Goal: Information Seeking & Learning: Learn about a topic

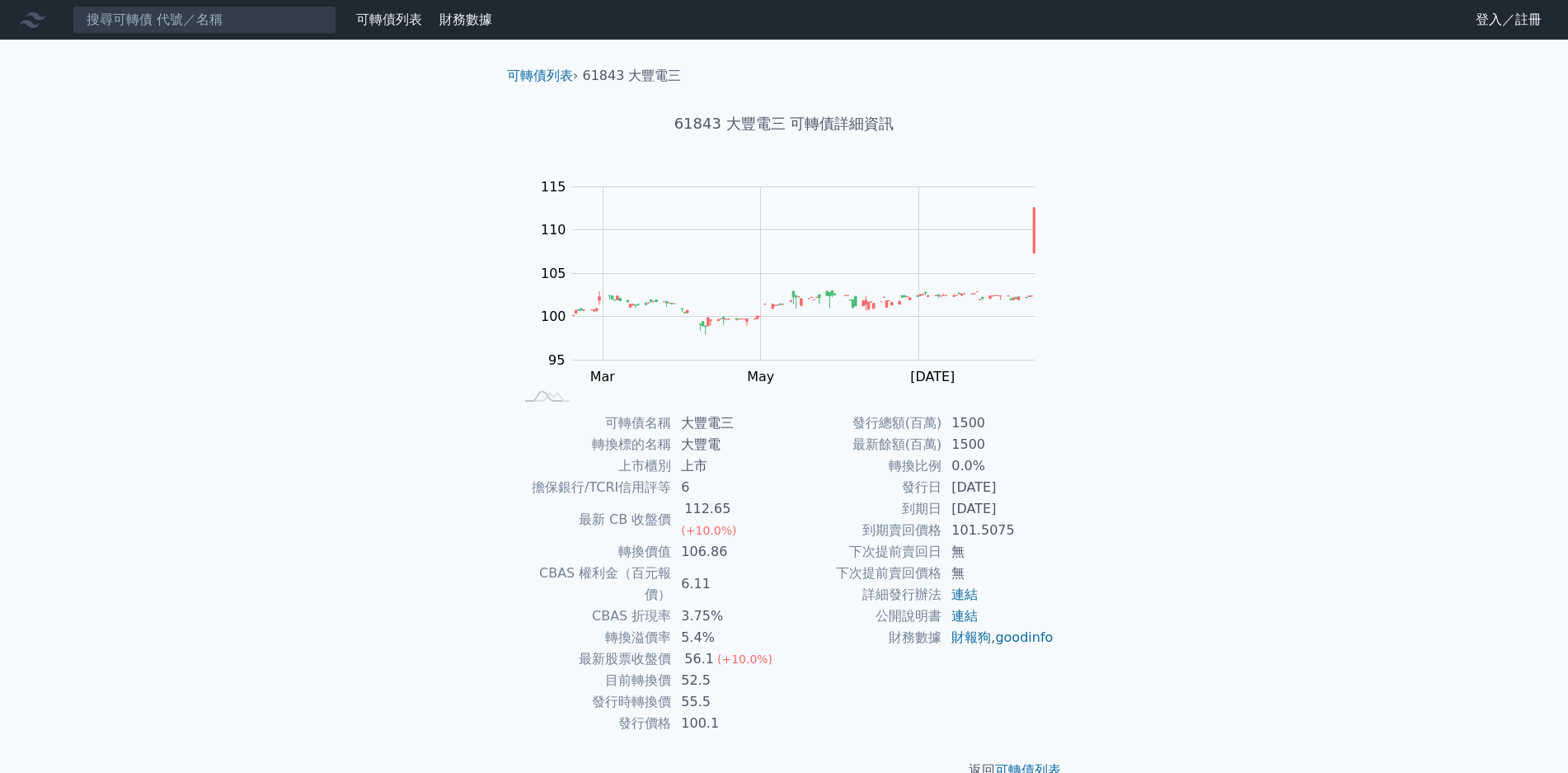
click at [1397, 396] on div "可轉債列表 財務數據 可轉債列表 財務數據 登入／註冊 登入／註冊 可轉債列表 › 61843 大豐電三 61843 大豐電三 可轉債詳細資訊 Zoom Ou…" at bounding box center [784, 403] width 1568 height 806
drag, startPoint x: 688, startPoint y: 443, endPoint x: 694, endPoint y: 464, distance: 21.8
click at [694, 464] on tbody "可轉債名稱 大豐電三 轉換標的名稱 大豐電 上市櫃別 上市 擔保銀行/TCRI信用評等 6 最新 CB 收盤價 112.65 (+10.0%) 轉換價值 10…" at bounding box center [649, 573] width 271 height 322
click at [689, 541] on td "106.86" at bounding box center [728, 552] width 113 height 21
drag, startPoint x: 688, startPoint y: 507, endPoint x: 727, endPoint y: 508, distance: 39.0
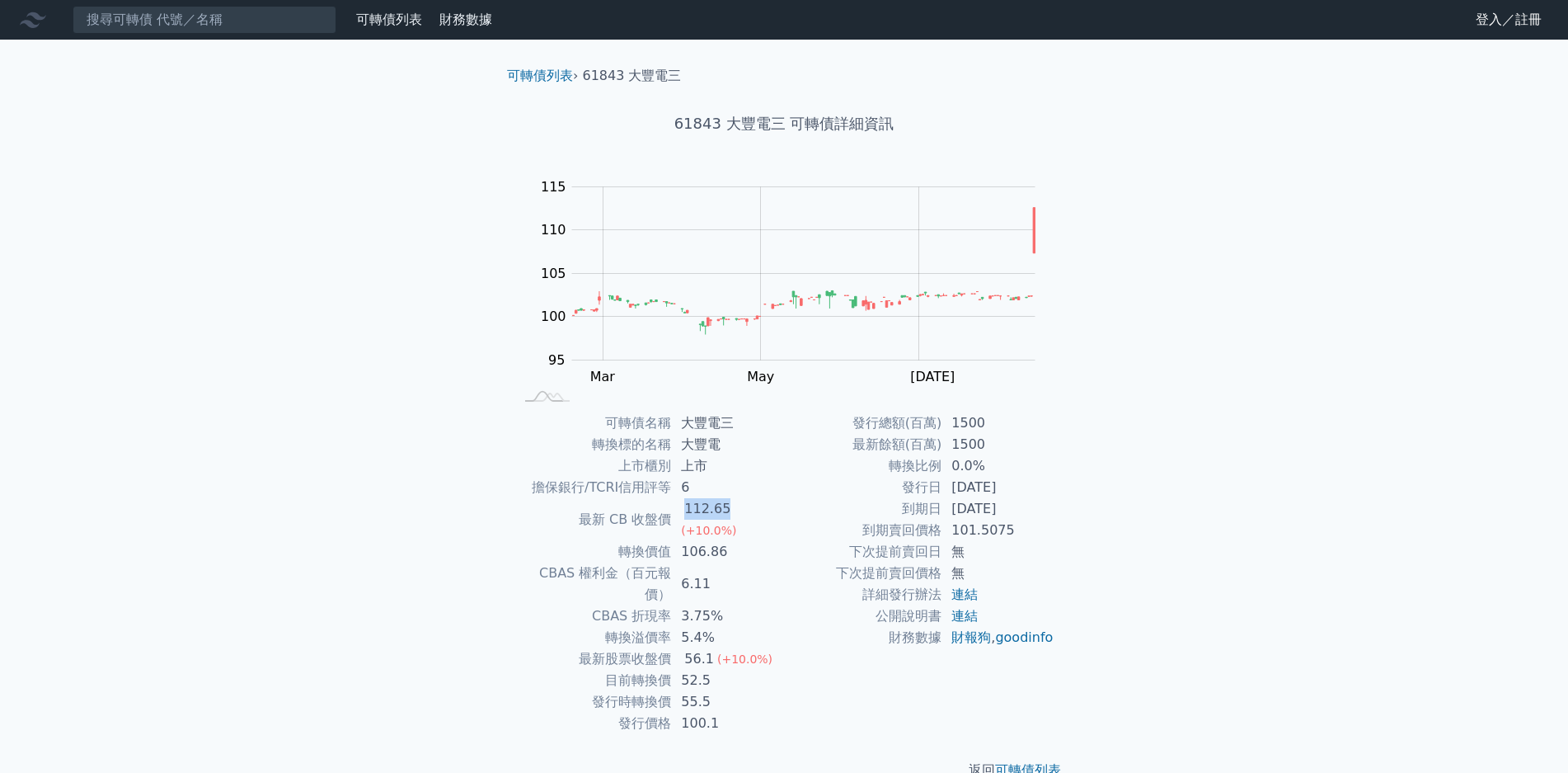
click at [726, 508] on div "112.65" at bounding box center [708, 509] width 53 height 21
click at [727, 508] on div "112.65" at bounding box center [708, 509] width 53 height 21
drag, startPoint x: 691, startPoint y: 533, endPoint x: 742, endPoint y: 529, distance: 51.2
click at [742, 541] on td "106.86" at bounding box center [728, 552] width 113 height 21
click at [669, 562] on td "CBAS 權利金（百元報價）" at bounding box center [593, 584] width 158 height 43
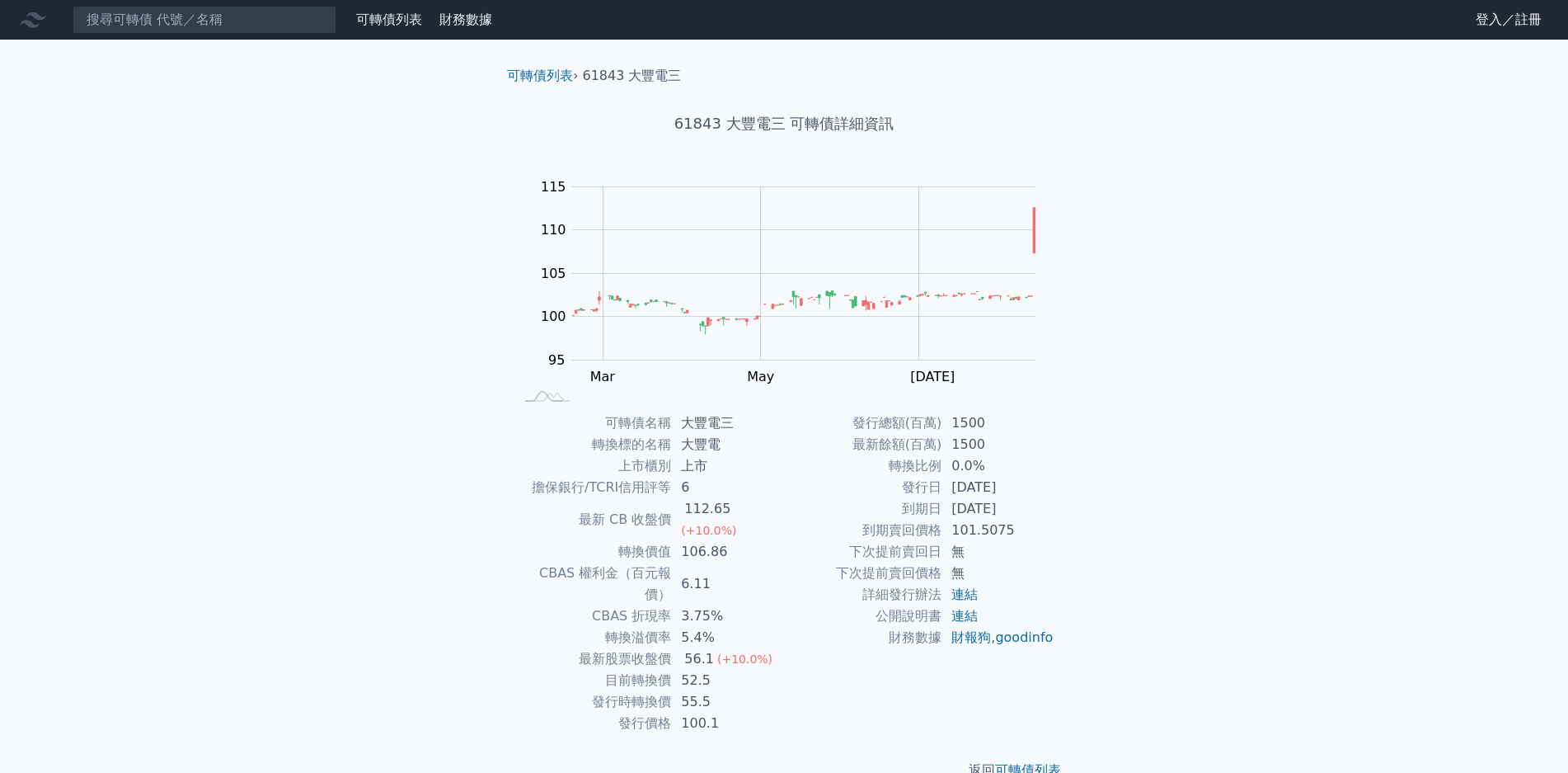
click at [702, 627] on td "5.4%" at bounding box center [728, 638] width 113 height 21
drag, startPoint x: 908, startPoint y: 490, endPoint x: 984, endPoint y: 495, distance: 76.2
click at [984, 495] on tr "發行日 [DATE]" at bounding box center [920, 487] width 271 height 21
click at [911, 513] on td "到期日" at bounding box center [863, 509] width 158 height 21
drag, startPoint x: 951, startPoint y: 512, endPoint x: 993, endPoint y: 515, distance: 42.1
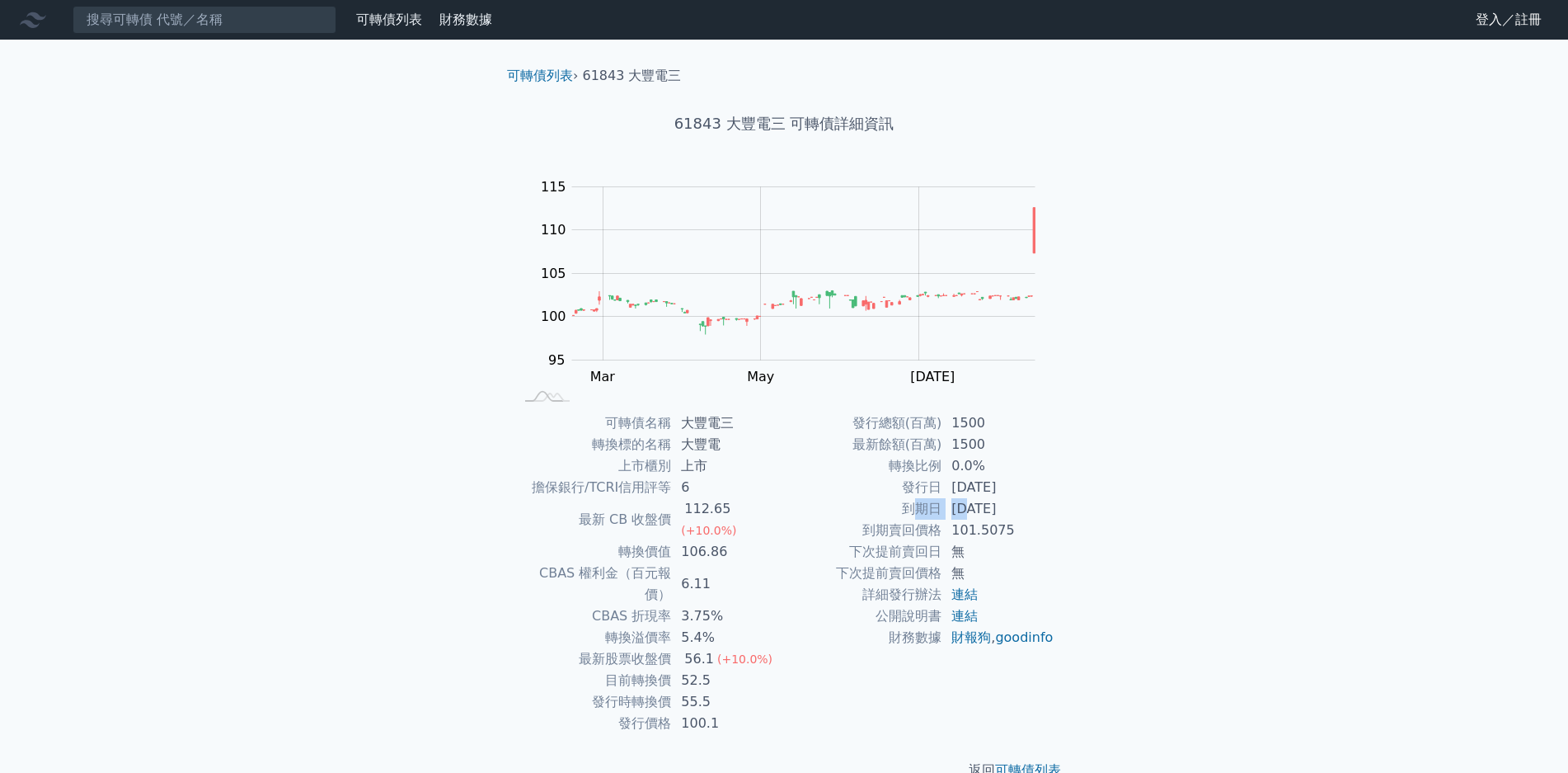
click at [985, 512] on tr "到期日 [DATE]" at bounding box center [920, 509] width 271 height 21
click at [992, 515] on td "[DATE]" at bounding box center [998, 509] width 113 height 21
drag, startPoint x: 631, startPoint y: 517, endPoint x: 648, endPoint y: 550, distance: 37.1
click at [648, 549] on tbody "可轉債名稱 大豐電三 轉換標的名稱 大豐電 上市櫃別 上市 擔保銀行/TCRI信用評等 6 最新 CB 收盤價 112.65 (+10.0%) 轉換價值 10…" at bounding box center [649, 573] width 271 height 322
click at [648, 562] on td "CBAS 權利金（百元報價）" at bounding box center [593, 584] width 158 height 43
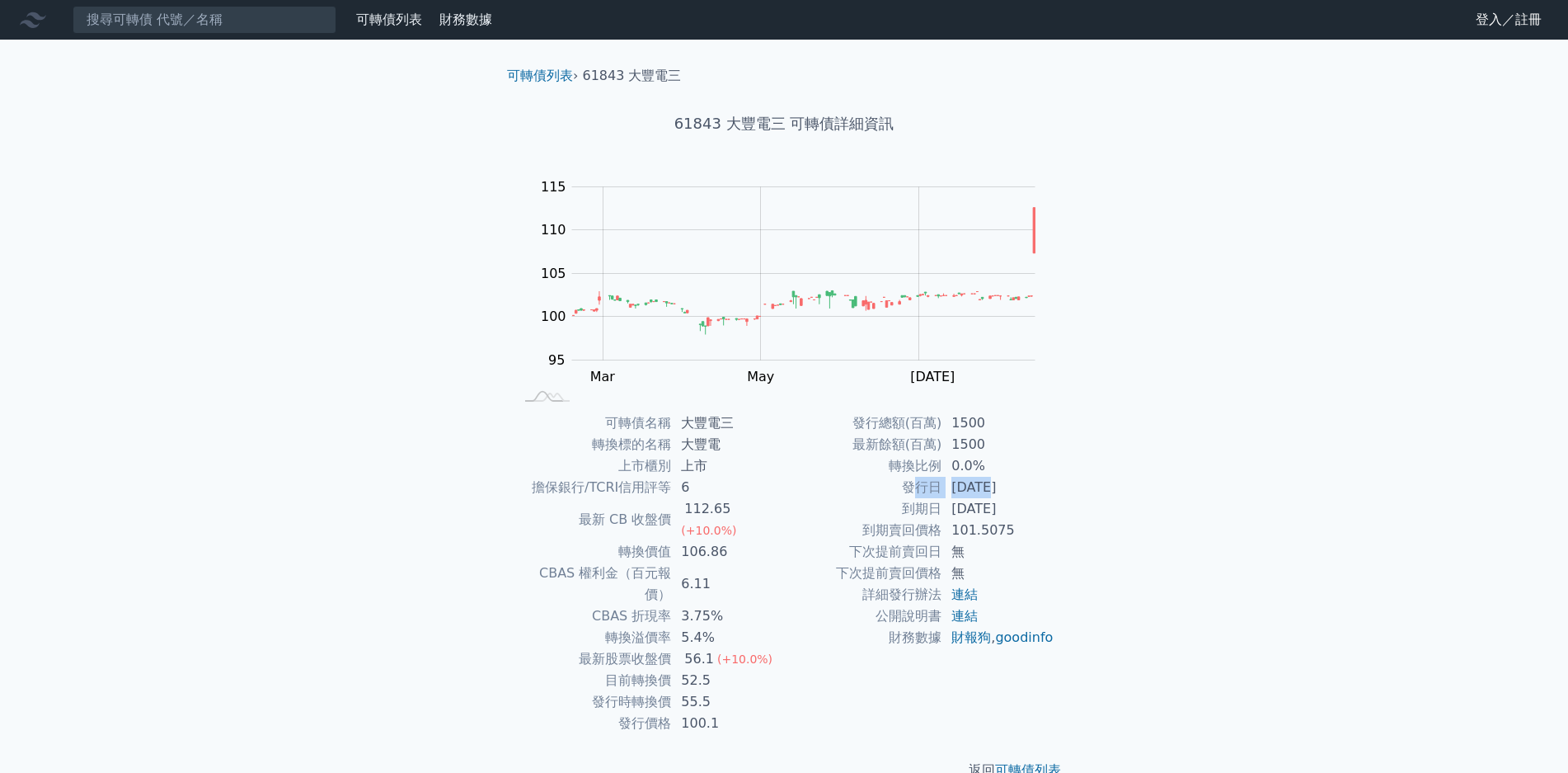
drag, startPoint x: 922, startPoint y: 488, endPoint x: 987, endPoint y: 492, distance: 65.1
click at [987, 492] on tr "發行日 [DATE]" at bounding box center [920, 487] width 271 height 21
click at [987, 492] on td "[DATE]" at bounding box center [998, 487] width 113 height 21
drag, startPoint x: 933, startPoint y: 491, endPoint x: 1002, endPoint y: 499, distance: 69.5
click at [1001, 497] on tr "發行日 [DATE]" at bounding box center [920, 487] width 271 height 21
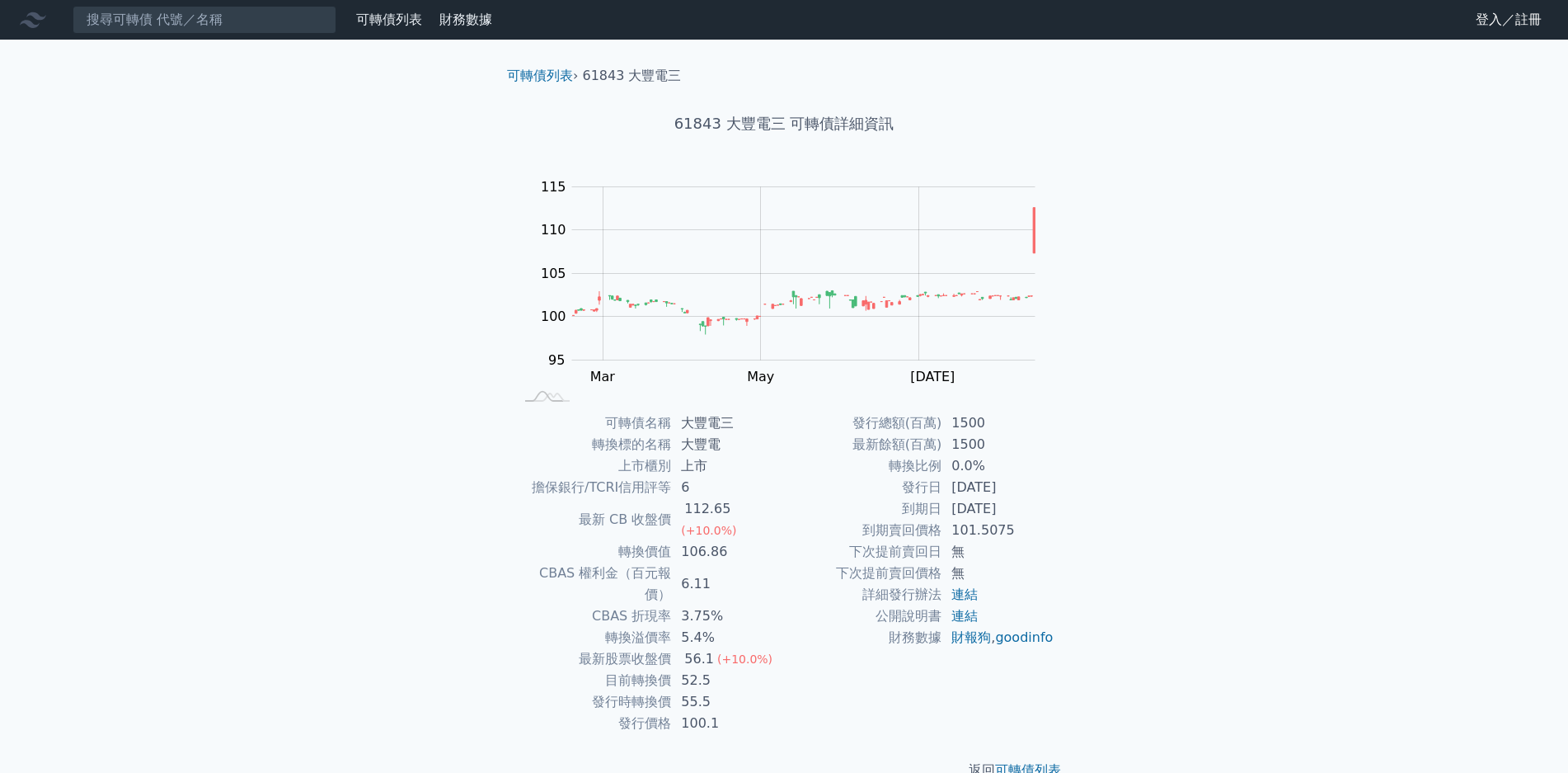
click at [910, 517] on td "到期日" at bounding box center [863, 509] width 158 height 21
drag, startPoint x: 629, startPoint y: 642, endPoint x: 698, endPoint y: 639, distance: 69.1
click at [697, 670] on tr "目前轉換價 52.5" at bounding box center [649, 680] width 271 height 21
click at [698, 670] on td "52.5" at bounding box center [728, 680] width 113 height 21
drag, startPoint x: 629, startPoint y: 657, endPoint x: 693, endPoint y: 662, distance: 64.2
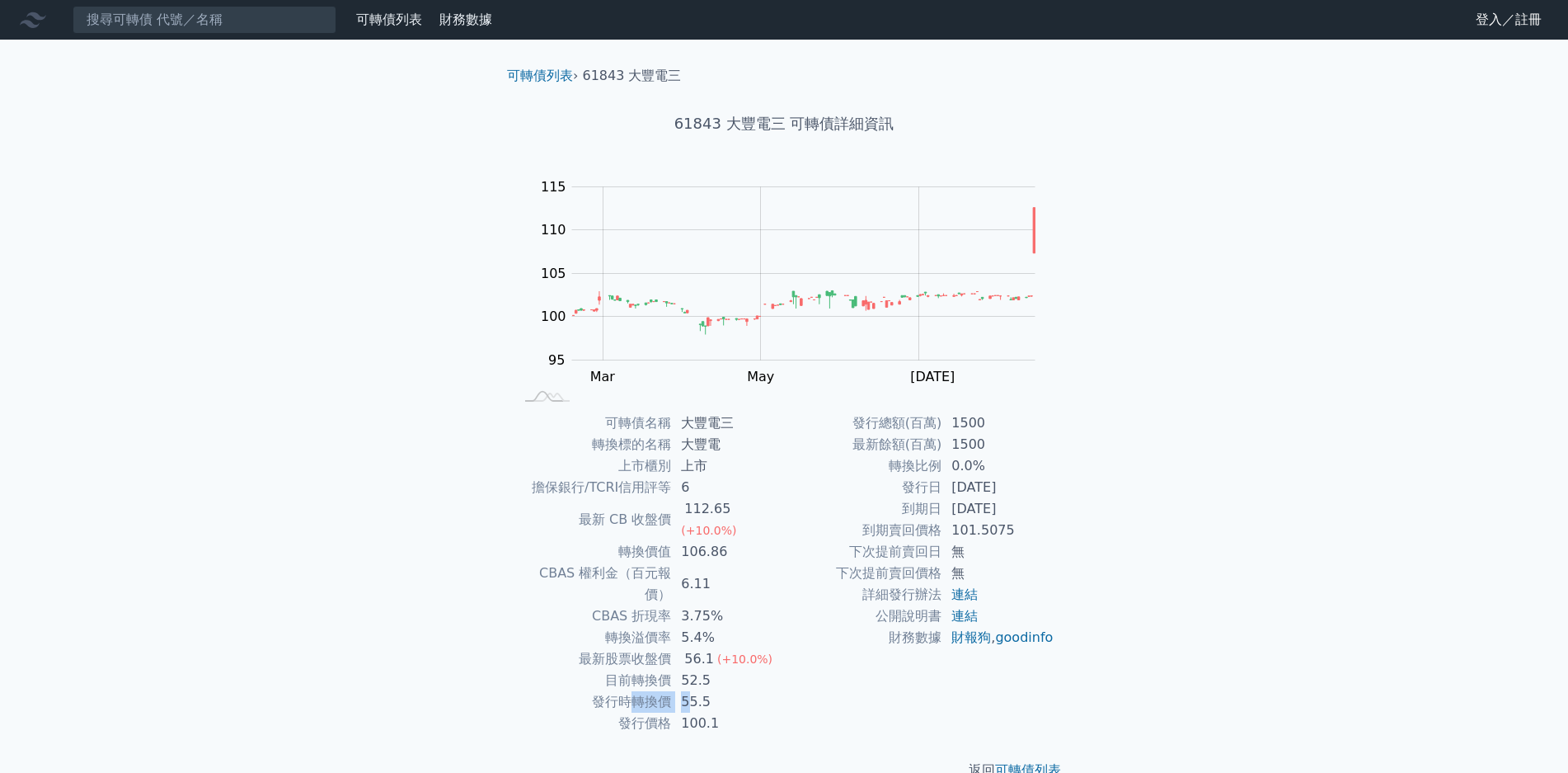
click at [693, 691] on tr "發行時轉換價 55.5" at bounding box center [649, 702] width 271 height 21
click at [693, 691] on td "55.5" at bounding box center [728, 702] width 113 height 21
drag, startPoint x: 617, startPoint y: 660, endPoint x: 699, endPoint y: 660, distance: 82.0
click at [699, 691] on tr "發行時轉換價 55.5" at bounding box center [649, 702] width 271 height 21
click at [699, 691] on td "55.5" at bounding box center [728, 702] width 113 height 21
